Goal: Find specific page/section

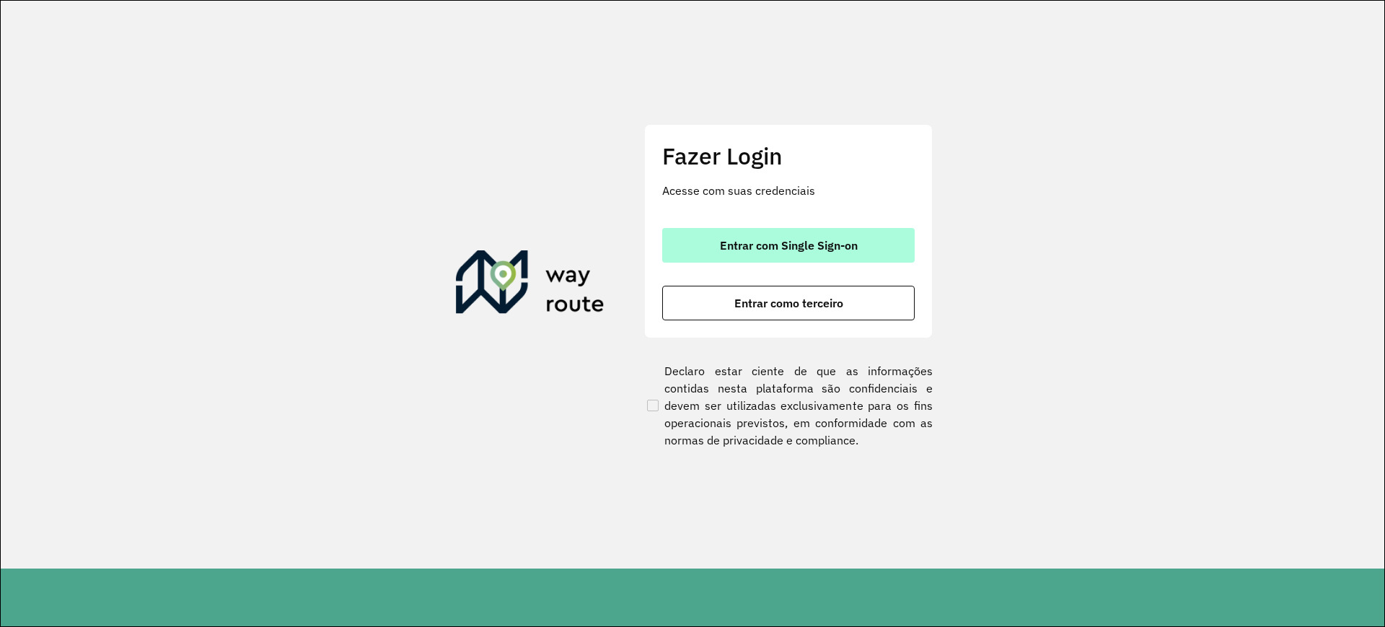
click at [710, 253] on button "Entrar com Single Sign-on" at bounding box center [788, 245] width 252 height 35
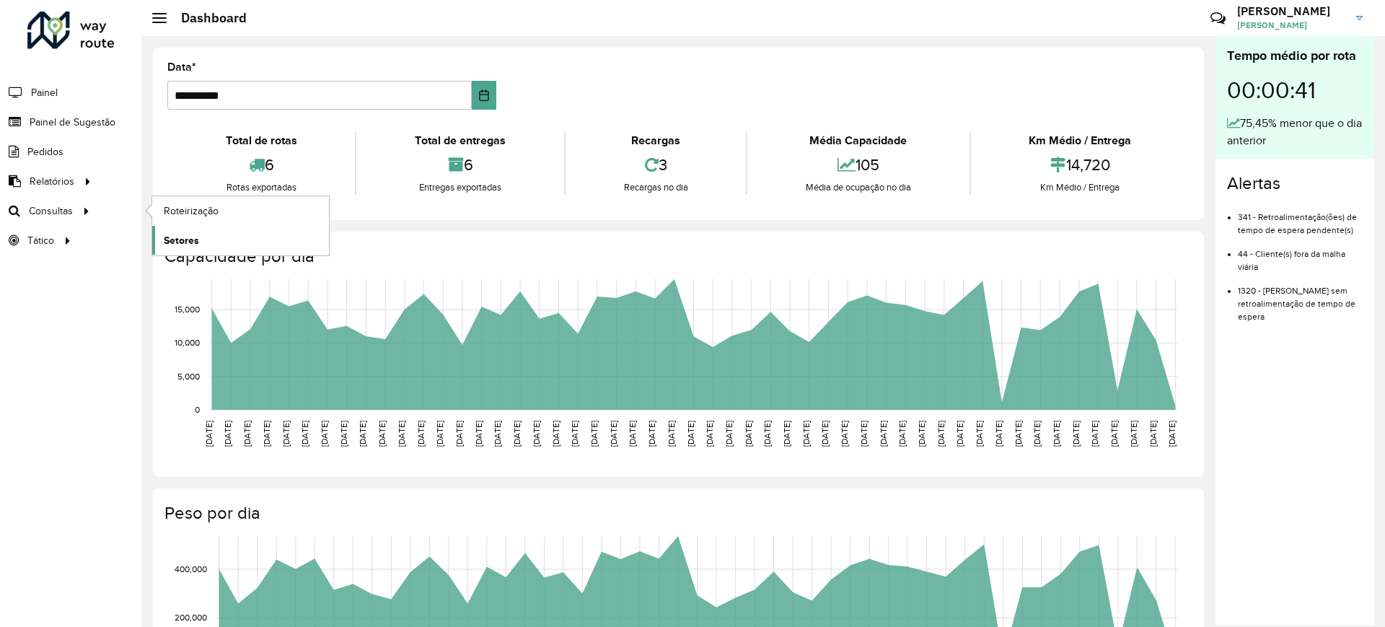
click at [189, 243] on span "Setores" at bounding box center [181, 240] width 35 height 15
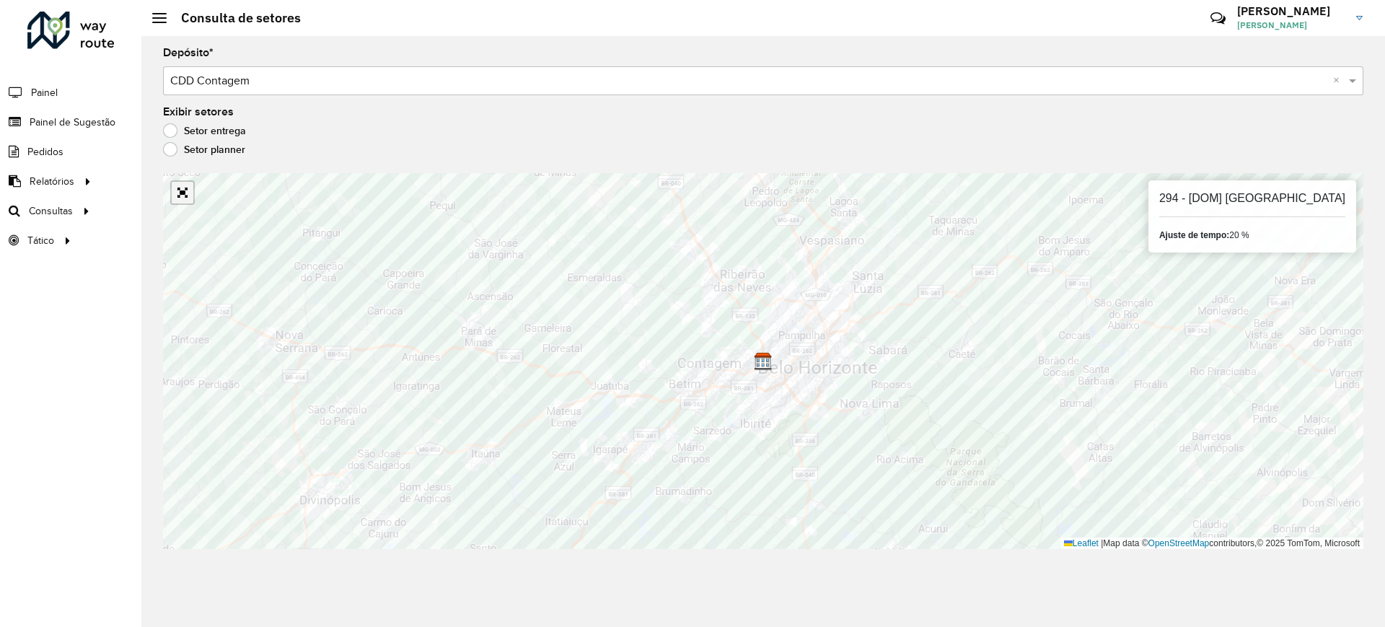
click at [190, 186] on link "Abrir mapa em tela cheia" at bounding box center [183, 193] width 22 height 22
